Goal: Navigation & Orientation: Find specific page/section

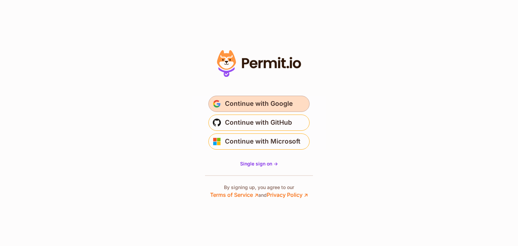
click at [276, 107] on span "Continue with Google" at bounding box center [259, 103] width 68 height 11
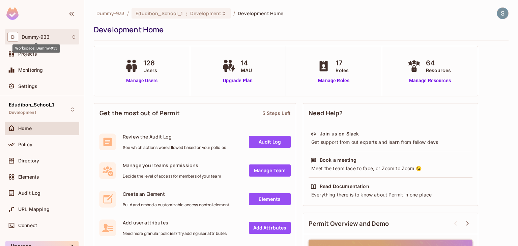
click at [27, 36] on span "Dummy-933" at bounding box center [36, 36] width 28 height 5
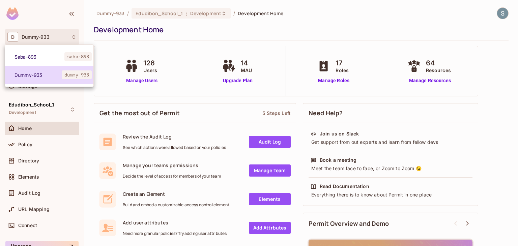
drag, startPoint x: 45, startPoint y: 70, endPoint x: 27, endPoint y: 74, distance: 18.6
click at [27, 74] on span "Dummy-933" at bounding box center [38, 75] width 47 height 6
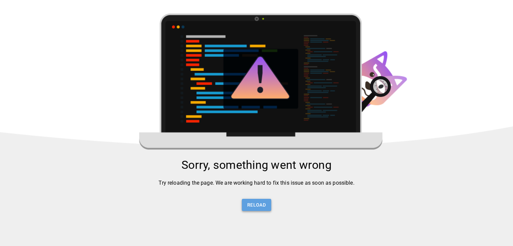
click at [264, 207] on button "Reload" at bounding box center [256, 205] width 29 height 12
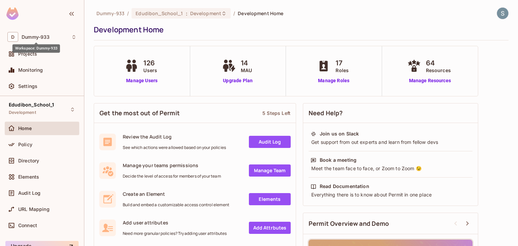
click at [16, 41] on div "Workspace: Dummy-933" at bounding box center [36, 46] width 48 height 13
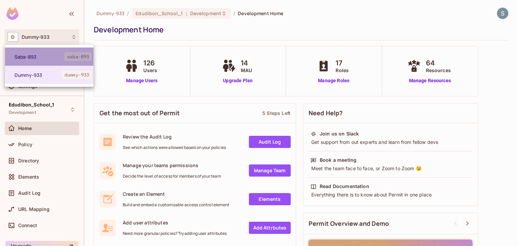
click at [82, 54] on span "saba-893" at bounding box center [77, 56] width 27 height 9
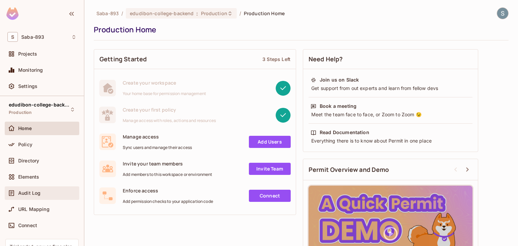
click at [41, 198] on div "Audit Log" at bounding box center [42, 193] width 75 height 13
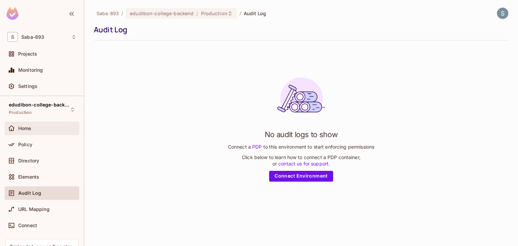
click at [63, 131] on div "Home" at bounding box center [41, 128] width 69 height 8
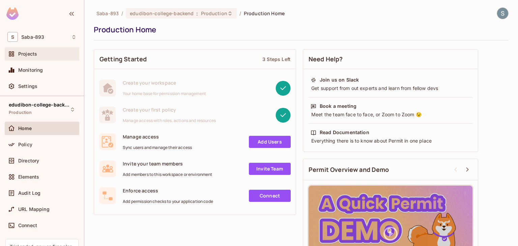
click at [56, 57] on div "Projects" at bounding box center [41, 54] width 69 height 8
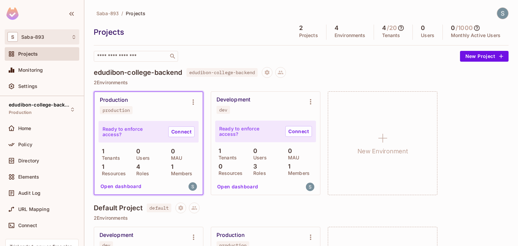
click at [48, 35] on div "S Saba-893" at bounding box center [41, 37] width 69 height 10
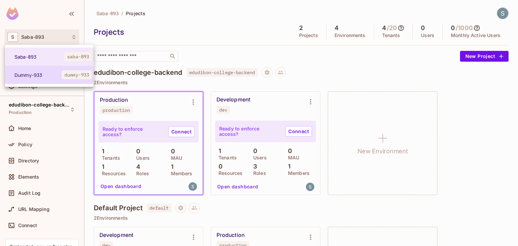
click at [34, 78] on li "Dummy-933 dummy-933" at bounding box center [49, 75] width 88 height 18
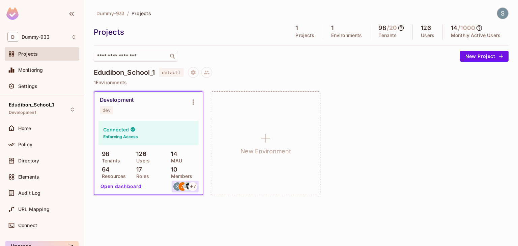
click at [182, 188] on img at bounding box center [182, 186] width 8 height 8
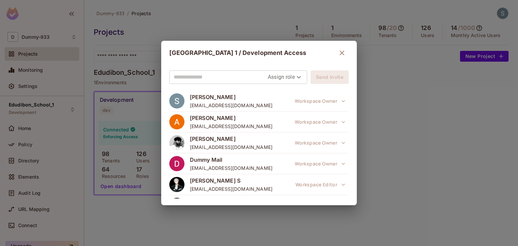
click at [423, 133] on div "Edudibon School 1 / Development Access Assign role Send Invite Saba Riyaz sabar…" at bounding box center [259, 123] width 518 height 246
